Goal: Task Accomplishment & Management: Manage account settings

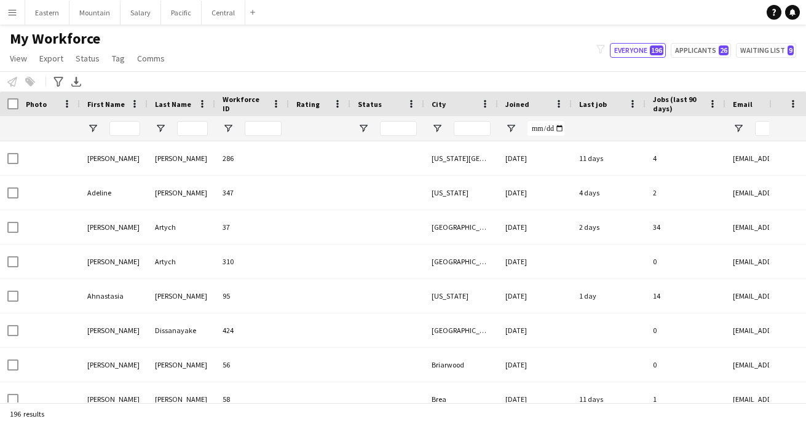
type input "**********"
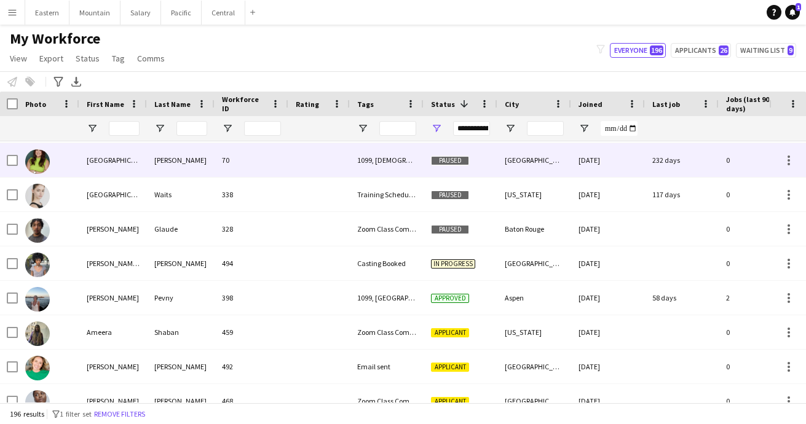
scroll to position [1379, 0]
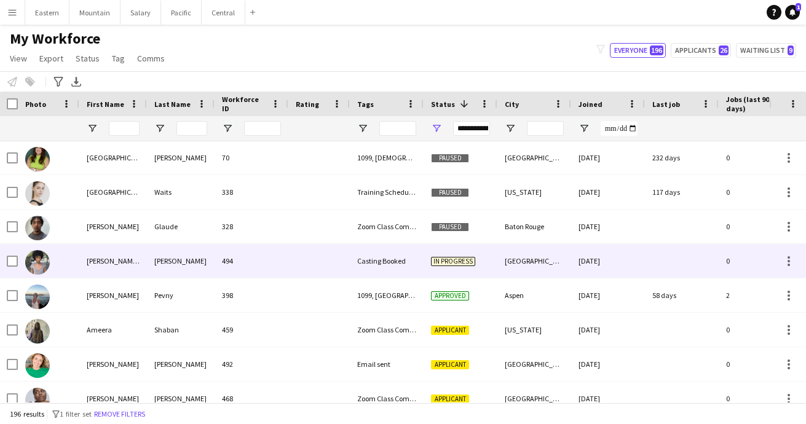
click at [330, 259] on div at bounding box center [320, 261] width 62 height 34
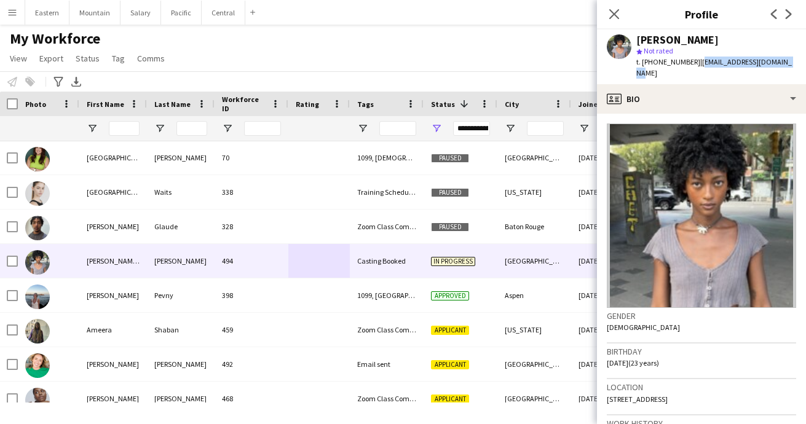
drag, startPoint x: 692, startPoint y: 63, endPoint x: 784, endPoint y: 62, distance: 92.3
click at [784, 62] on div "[PERSON_NAME] star Not rated t. [PHONE_NUMBER] | [EMAIL_ADDRESS][DOMAIN_NAME]" at bounding box center [701, 57] width 209 height 55
copy span "[EMAIL_ADDRESS][DOMAIN_NAME]"
drag, startPoint x: 650, startPoint y: 60, endPoint x: 686, endPoint y: 60, distance: 35.7
click at [686, 60] on span "t. [PHONE_NUMBER]" at bounding box center [669, 61] width 64 height 9
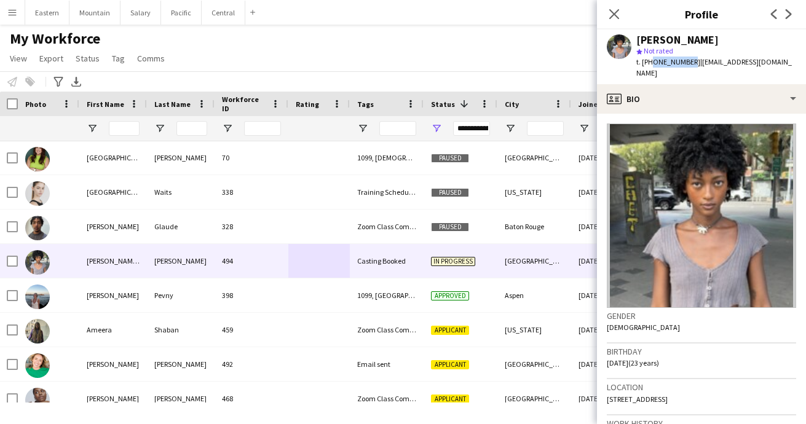
copy span "7182165556"
click at [13, 15] on app-icon "Menu" at bounding box center [12, 12] width 10 height 10
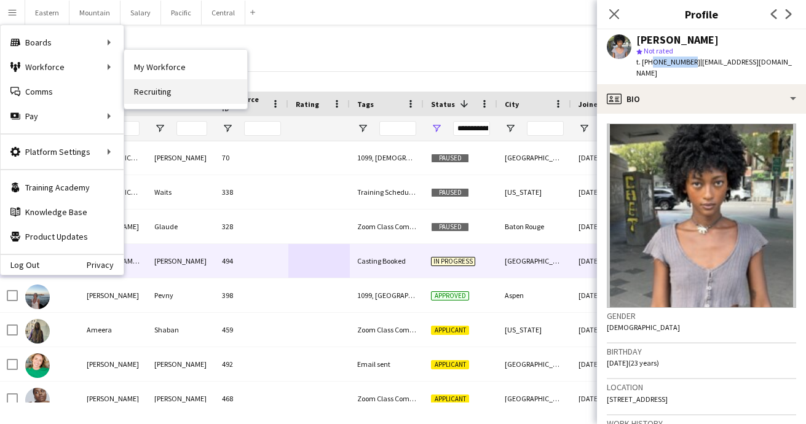
click at [156, 94] on link "Recruiting" at bounding box center [185, 91] width 123 height 25
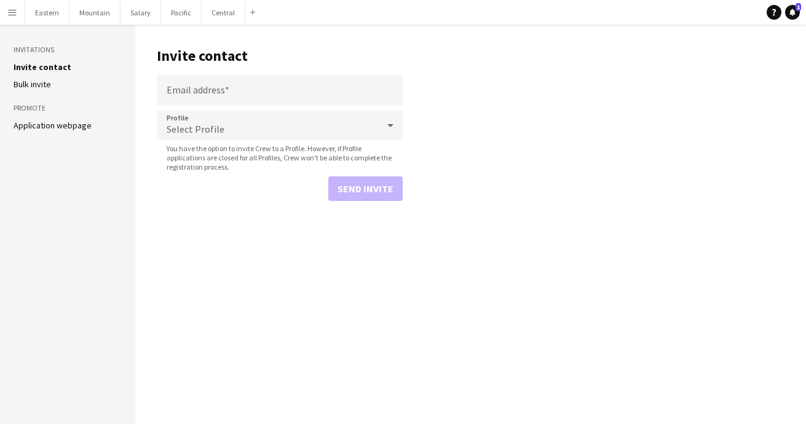
click at [72, 128] on link "Application webpage" at bounding box center [53, 125] width 78 height 11
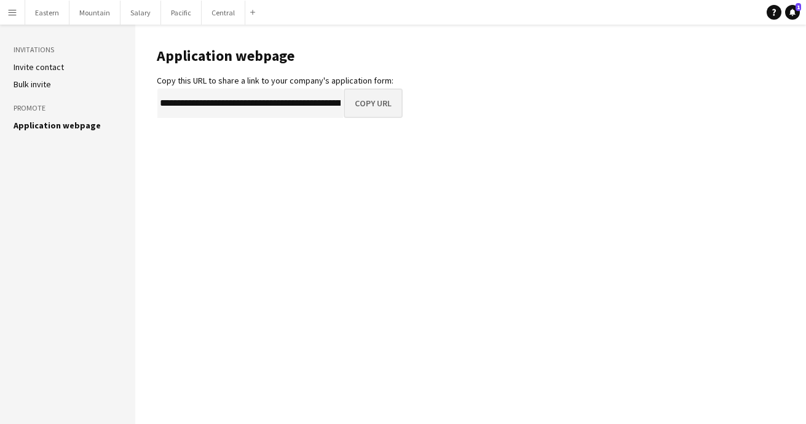
click at [381, 100] on button "Copy URL" at bounding box center [373, 104] width 59 height 30
click at [12, 15] on app-icon "Menu" at bounding box center [12, 12] width 10 height 10
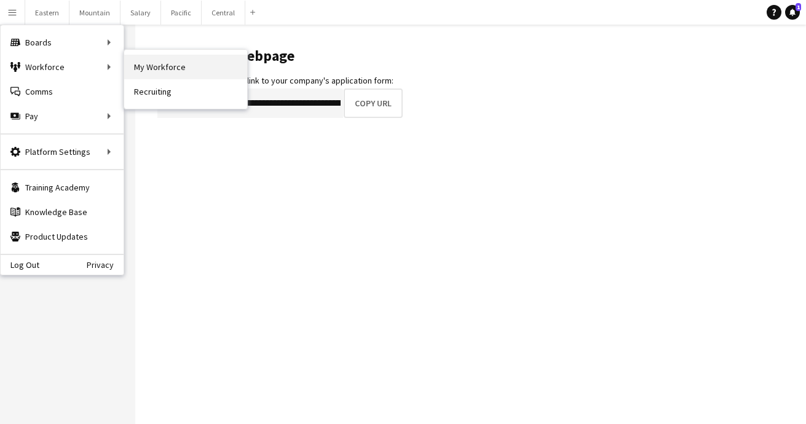
click at [153, 68] on link "My Workforce" at bounding box center [185, 67] width 123 height 25
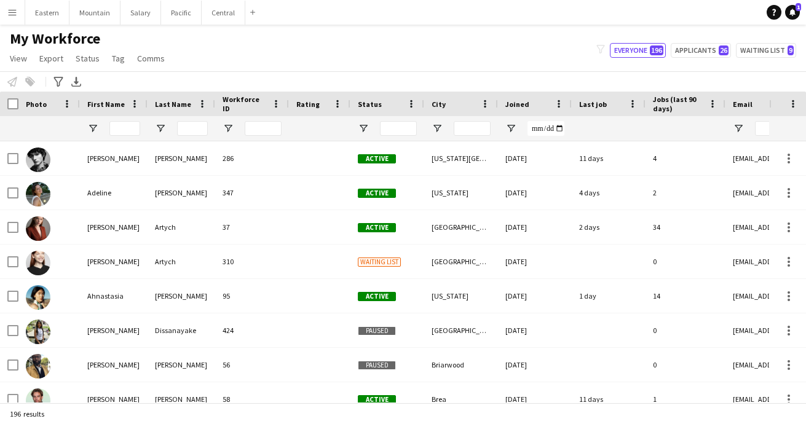
type input "**********"
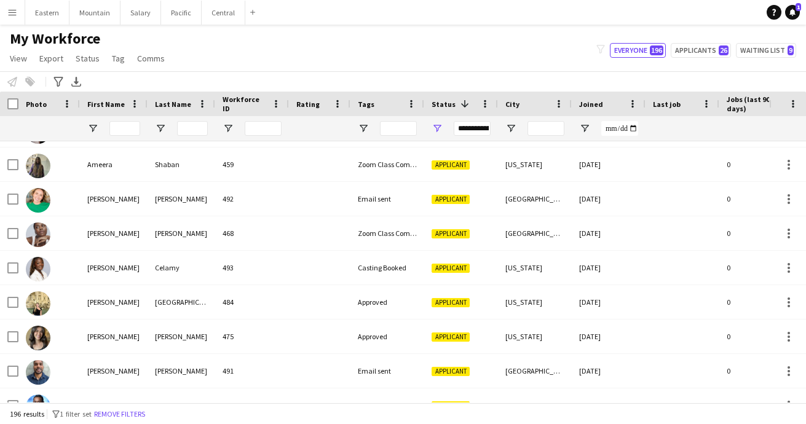
scroll to position [1346, 0]
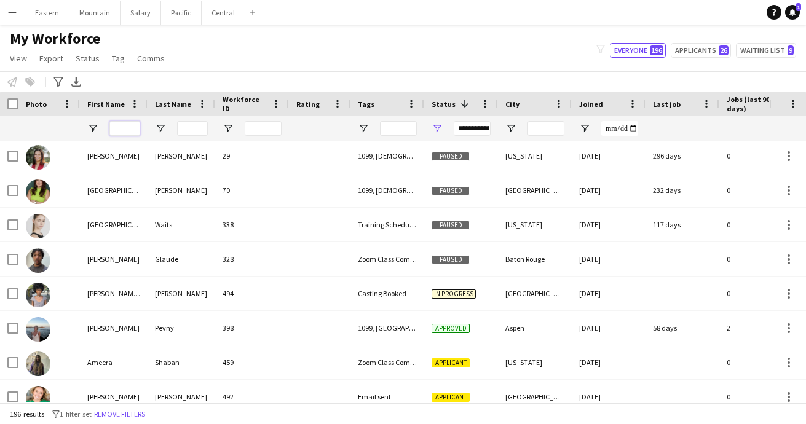
click at [127, 124] on input "First Name Filter Input" at bounding box center [124, 128] width 31 height 15
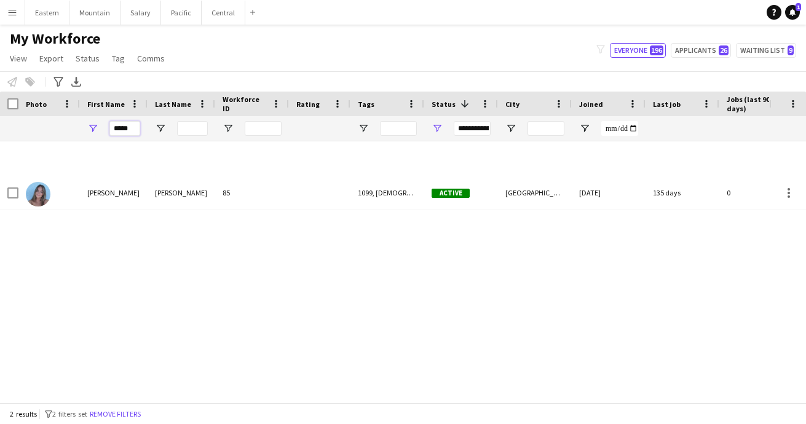
type input "*****"
drag, startPoint x: 127, startPoint y: 148, endPoint x: 114, endPoint y: 196, distance: 49.7
click at [114, 196] on div "[PERSON_NAME]" at bounding box center [114, 193] width 68 height 34
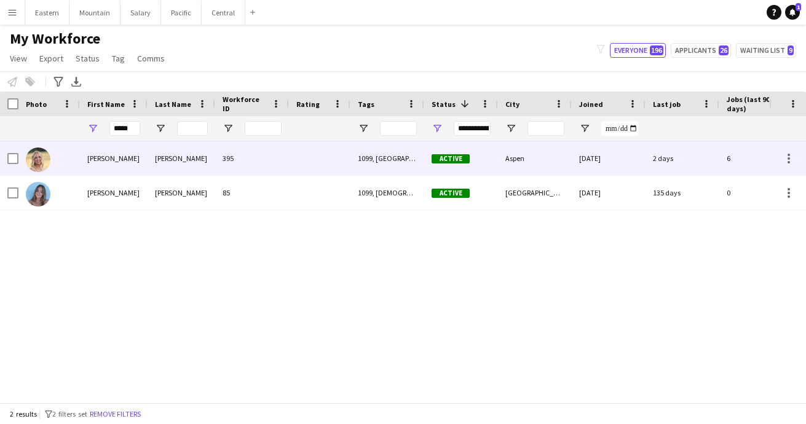
click at [140, 162] on div "[PERSON_NAME]" at bounding box center [114, 158] width 68 height 34
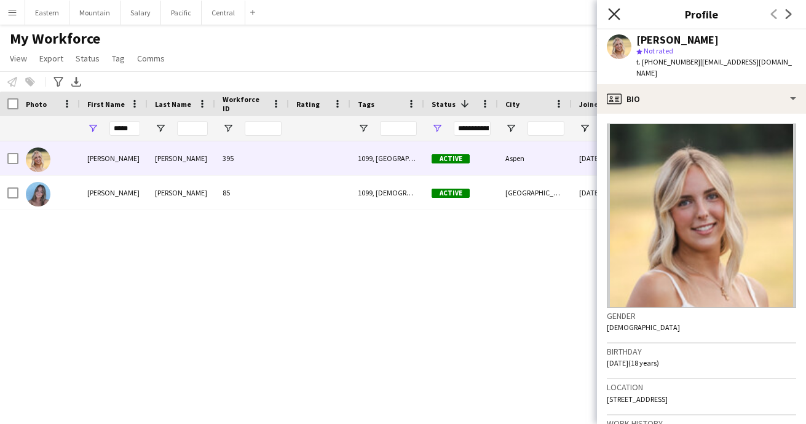
click at [616, 14] on icon at bounding box center [614, 14] width 12 height 12
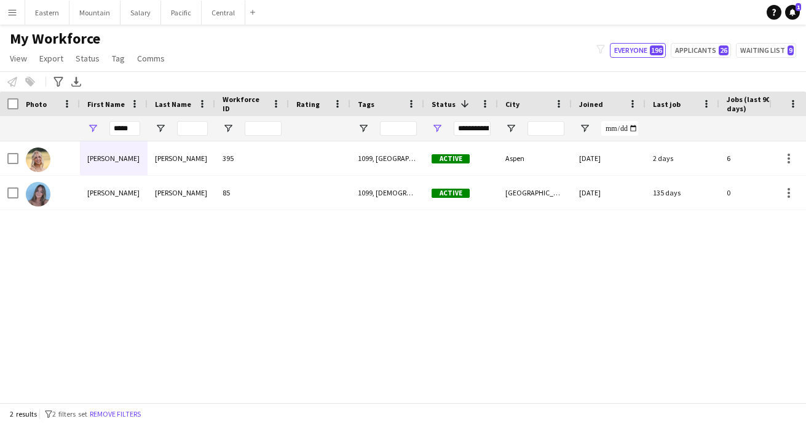
click at [10, 15] on app-icon "Menu" at bounding box center [12, 12] width 10 height 10
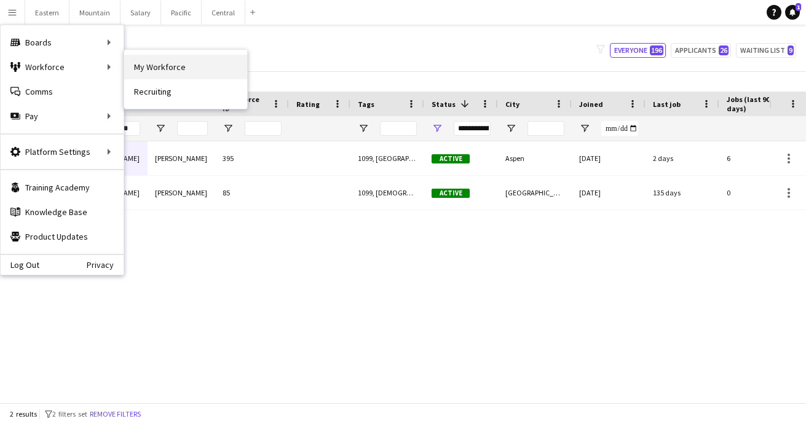
click at [140, 70] on link "My Workforce" at bounding box center [185, 67] width 123 height 25
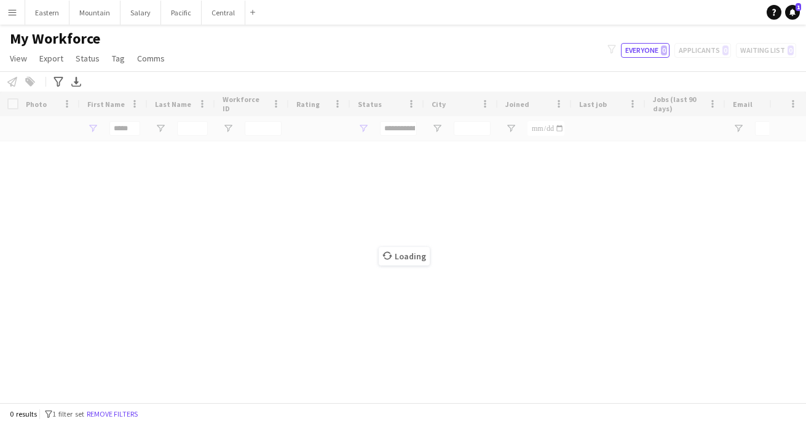
type input "*****"
type input "**********"
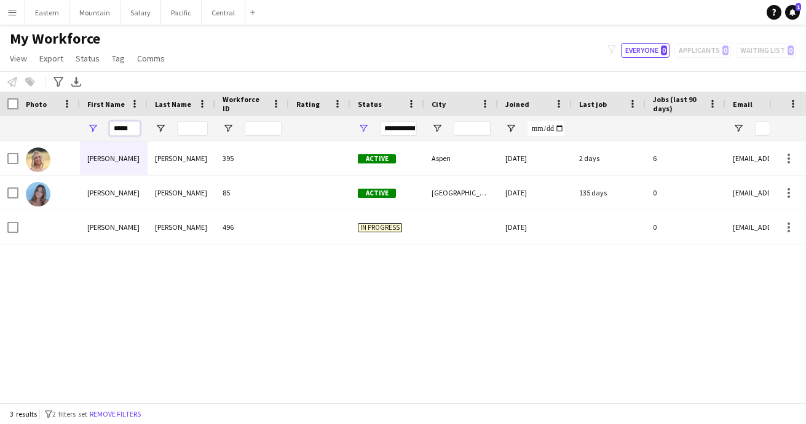
drag, startPoint x: 131, startPoint y: 128, endPoint x: 102, endPoint y: 130, distance: 29.0
click at [101, 130] on div "*****" at bounding box center [114, 128] width 68 height 25
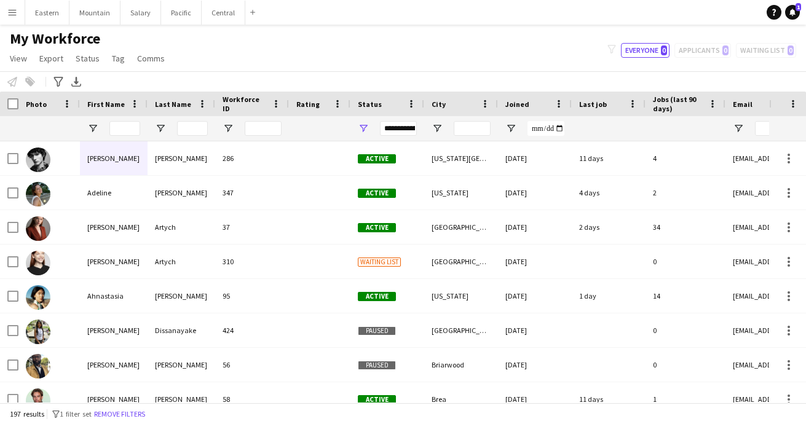
click at [383, 100] on div "Status" at bounding box center [380, 104] width 44 height 18
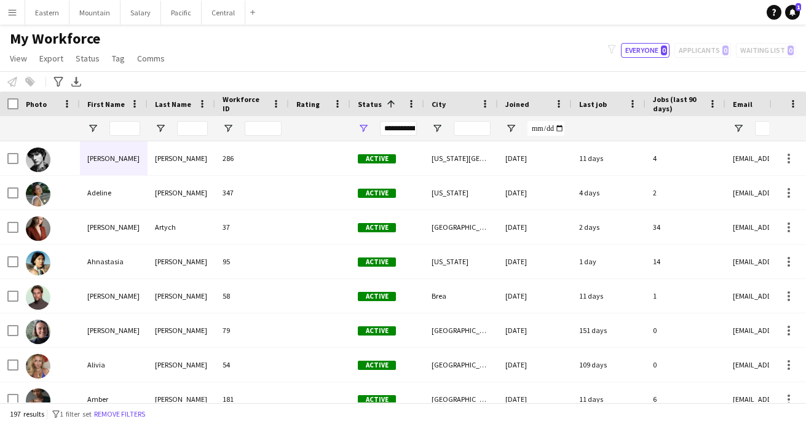
click at [386, 100] on span at bounding box center [391, 103] width 11 height 11
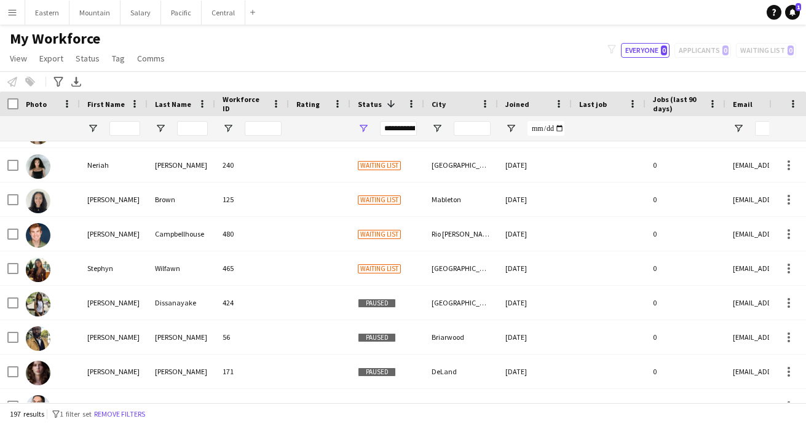
scroll to position [188, 0]
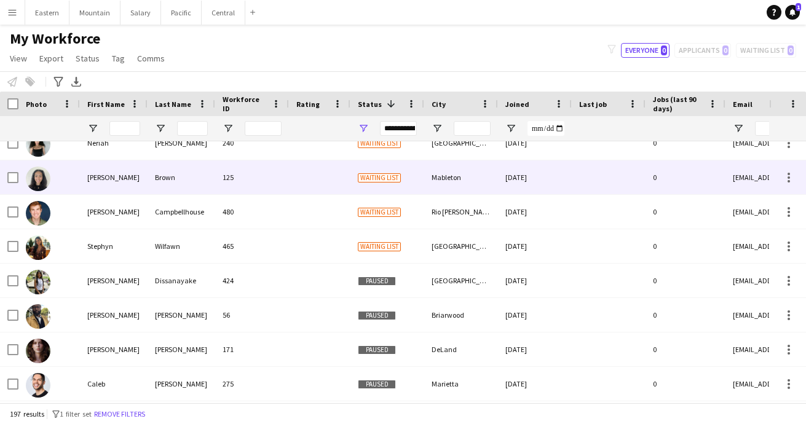
click at [283, 184] on div "125" at bounding box center [252, 178] width 74 height 34
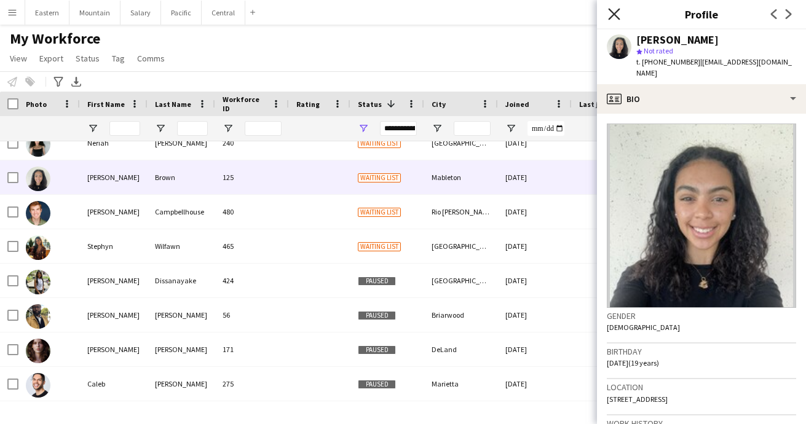
click at [610, 14] on icon "Close pop-in" at bounding box center [614, 14] width 12 height 12
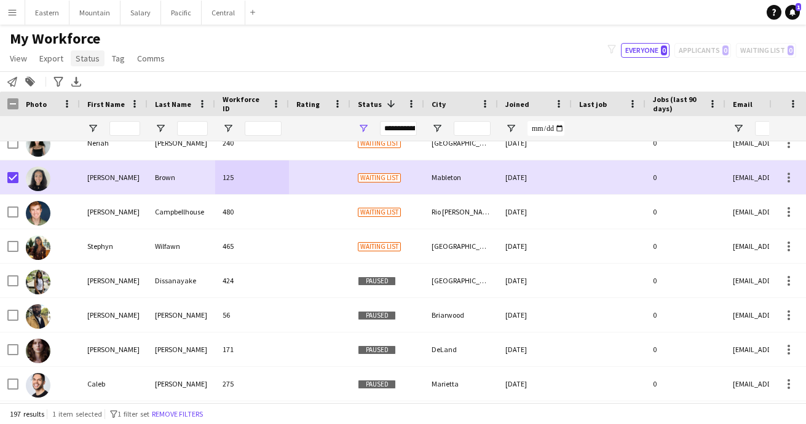
click at [82, 59] on span "Status" at bounding box center [88, 58] width 24 height 11
click at [90, 90] on link "Edit" at bounding box center [114, 85] width 86 height 26
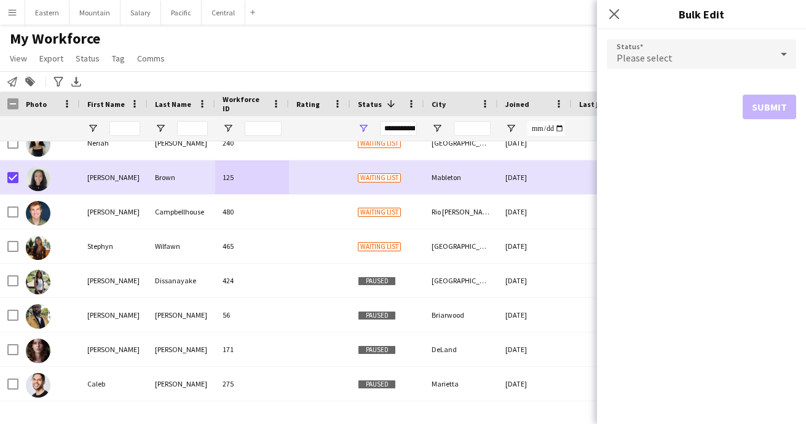
click at [633, 63] on span "Please select" at bounding box center [645, 58] width 56 height 12
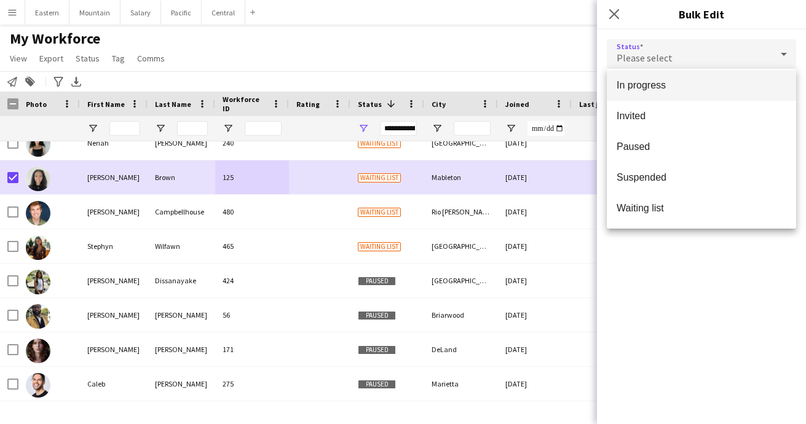
scroll to position [127, 0]
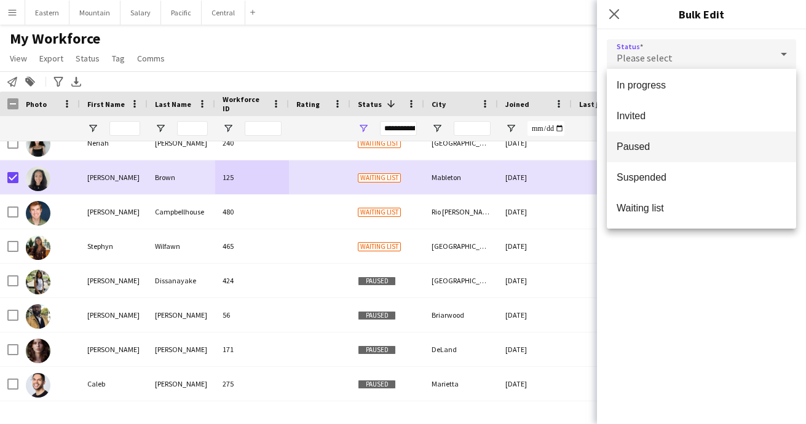
click at [639, 142] on span "Paused" at bounding box center [702, 147] width 170 height 12
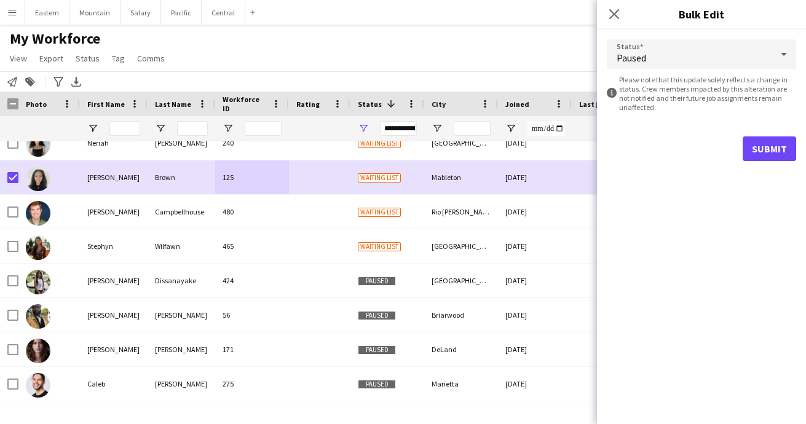
click at [762, 148] on button "Submit" at bounding box center [770, 149] width 54 height 25
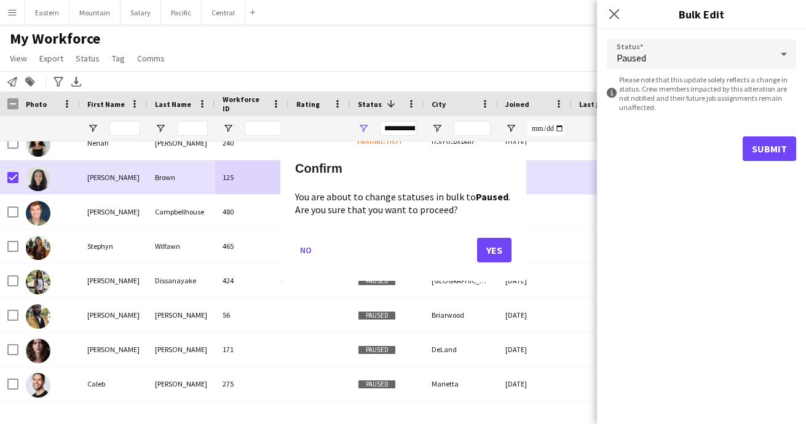
click at [498, 243] on button "Yes" at bounding box center [494, 249] width 34 height 25
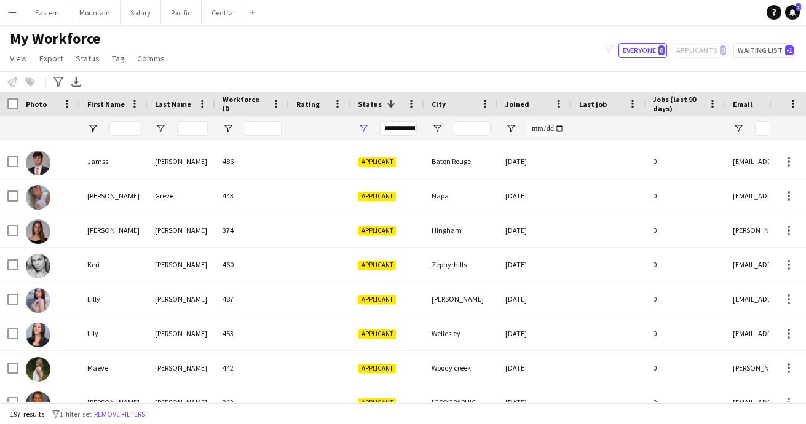
scroll to position [2162, 0]
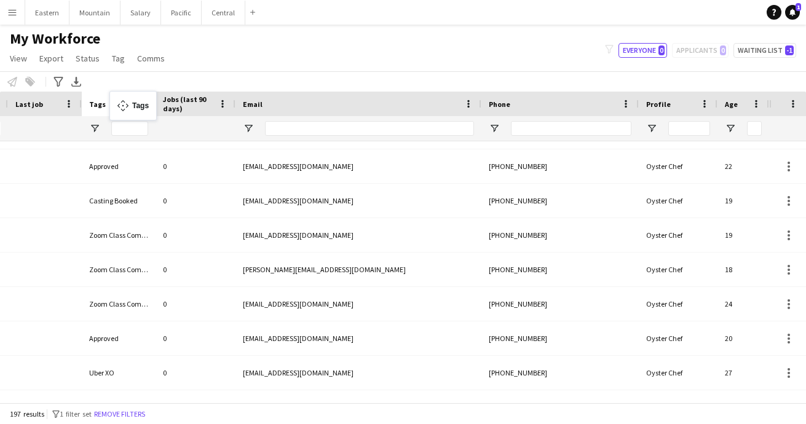
drag, startPoint x: 725, startPoint y: 106, endPoint x: 116, endPoint y: 98, distance: 609.0
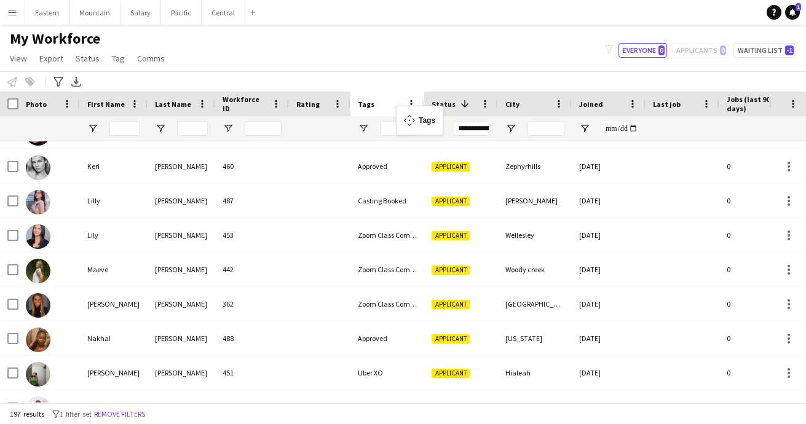
drag, startPoint x: 671, startPoint y: 107, endPoint x: 402, endPoint y: 113, distance: 268.9
